Goal: Navigation & Orientation: Find specific page/section

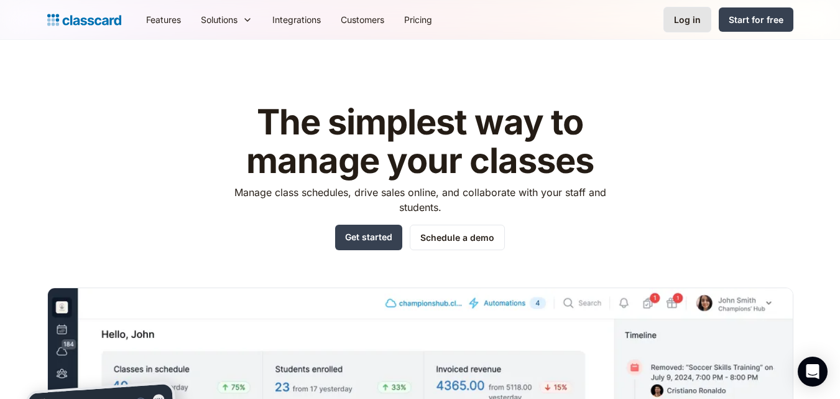
click at [682, 22] on div "Log in" at bounding box center [687, 19] width 27 height 13
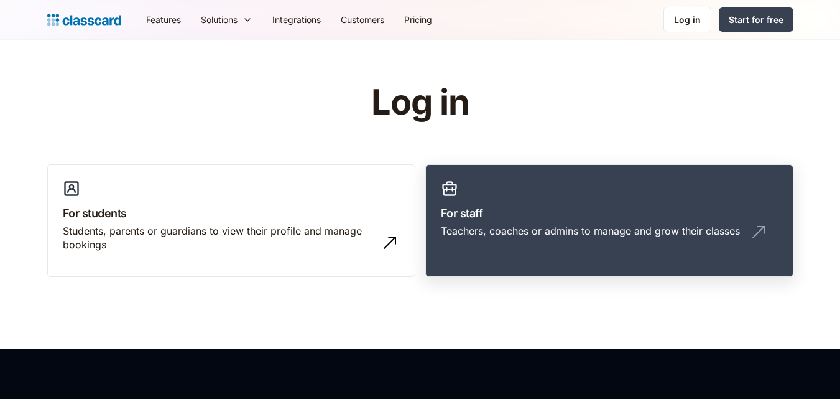
click at [565, 220] on h3 "For staff" at bounding box center [609, 213] width 337 height 17
